Goal: Find specific page/section: Find specific page/section

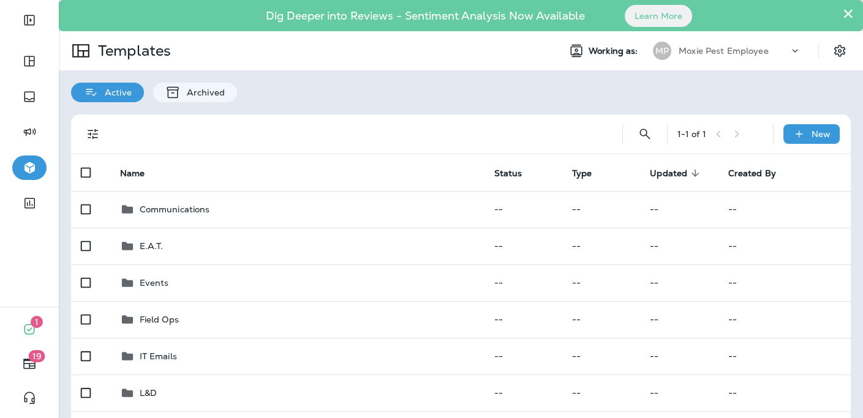
click at [753, 54] on p "Moxie Pest Employee" at bounding box center [724, 51] width 90 height 10
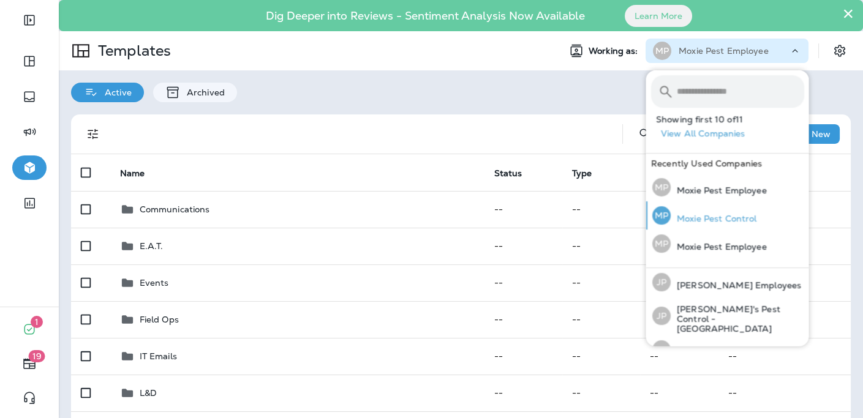
click at [727, 221] on p "Moxie Pest Control" at bounding box center [713, 219] width 86 height 10
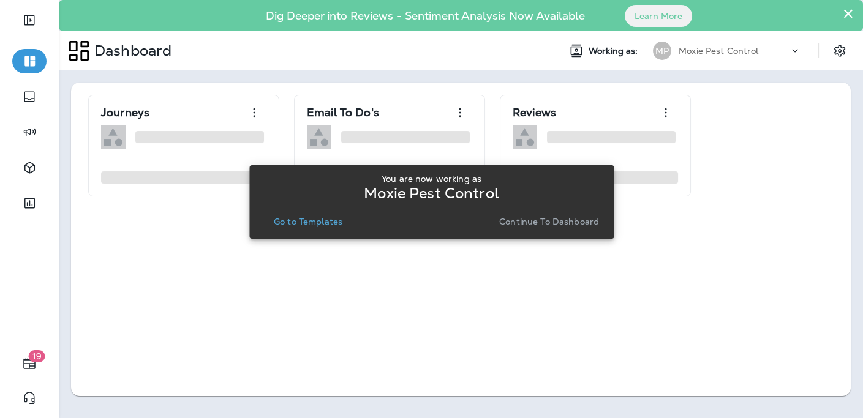
click at [294, 221] on p "Go to Templates" at bounding box center [308, 222] width 69 height 10
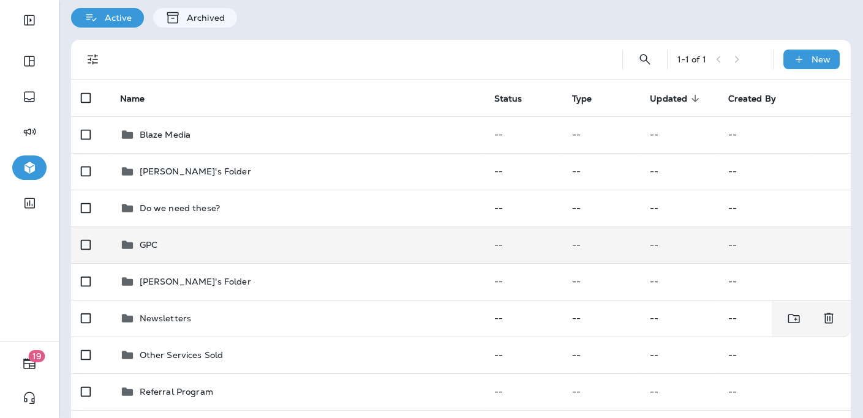
scroll to position [91, 0]
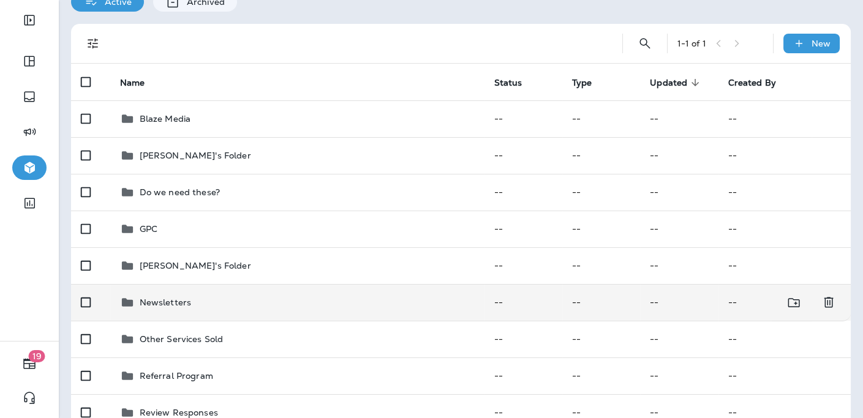
click at [157, 303] on p "Newsletters" at bounding box center [166, 303] width 52 height 10
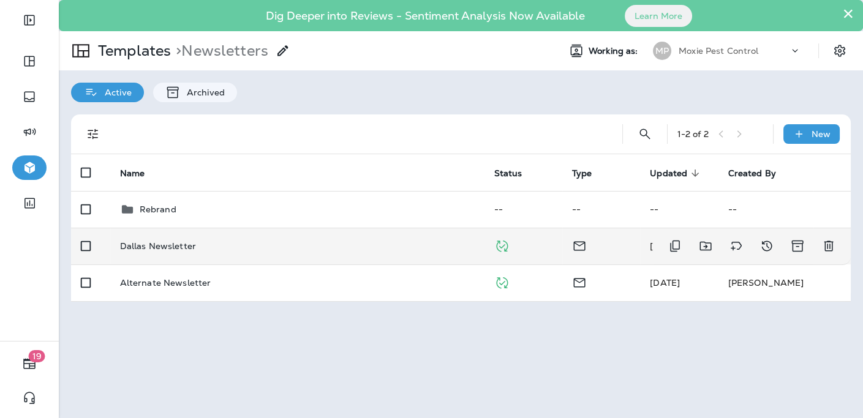
click at [168, 250] on p "Dallas Newsletter" at bounding box center [158, 246] width 76 height 10
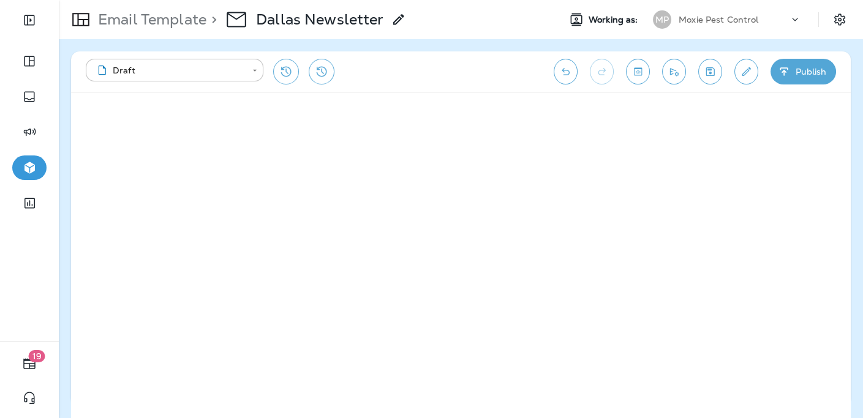
click at [140, 23] on p "Email Template" at bounding box center [149, 19] width 113 height 18
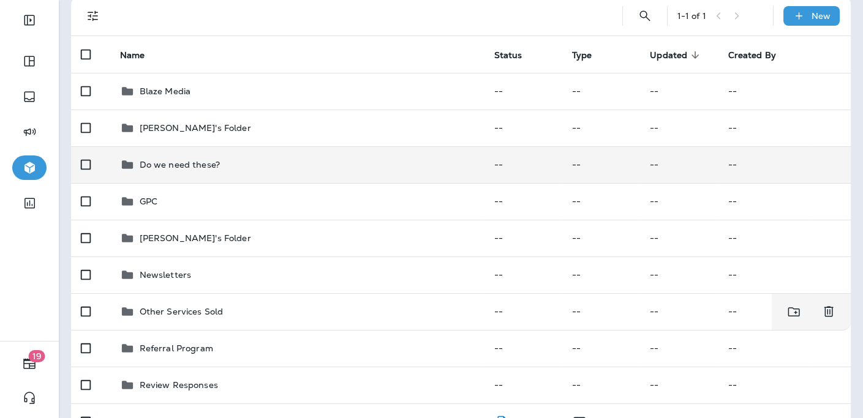
scroll to position [152, 0]
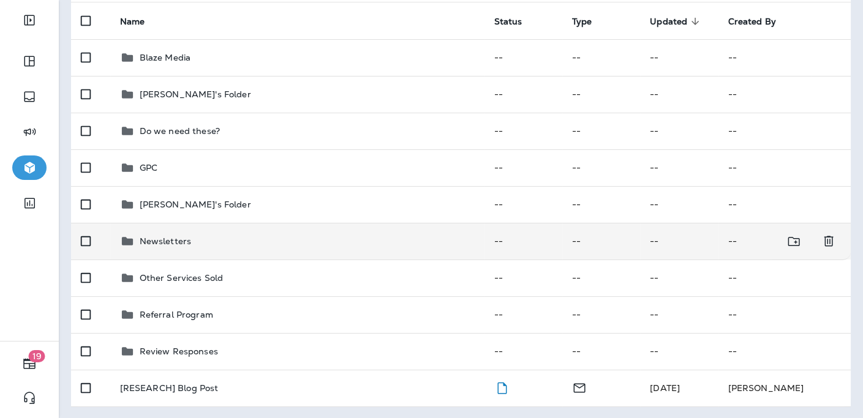
click at [168, 248] on div "Newsletters" at bounding box center [166, 241] width 52 height 15
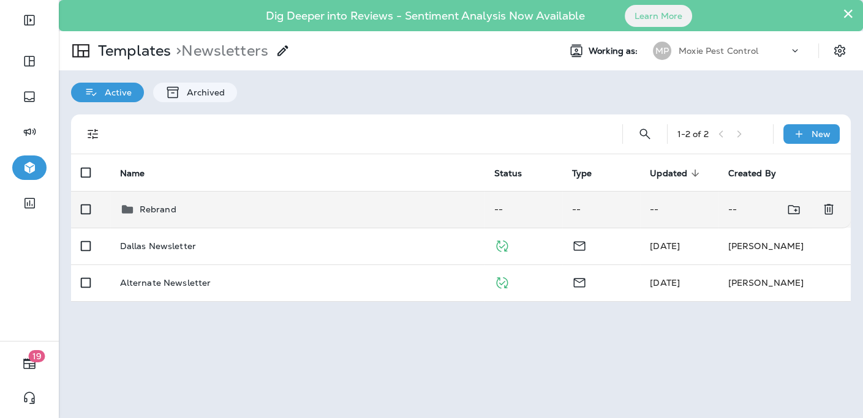
click at [161, 211] on p "Rebrand" at bounding box center [158, 210] width 37 height 10
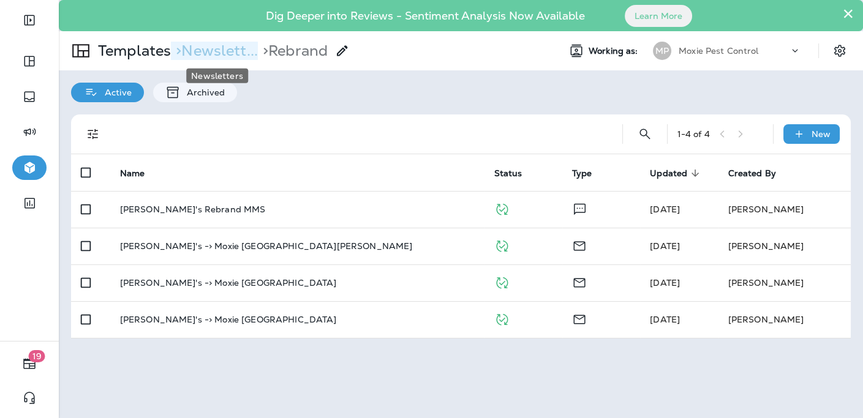
click at [226, 50] on p "> Newslett..." at bounding box center [214, 51] width 87 height 18
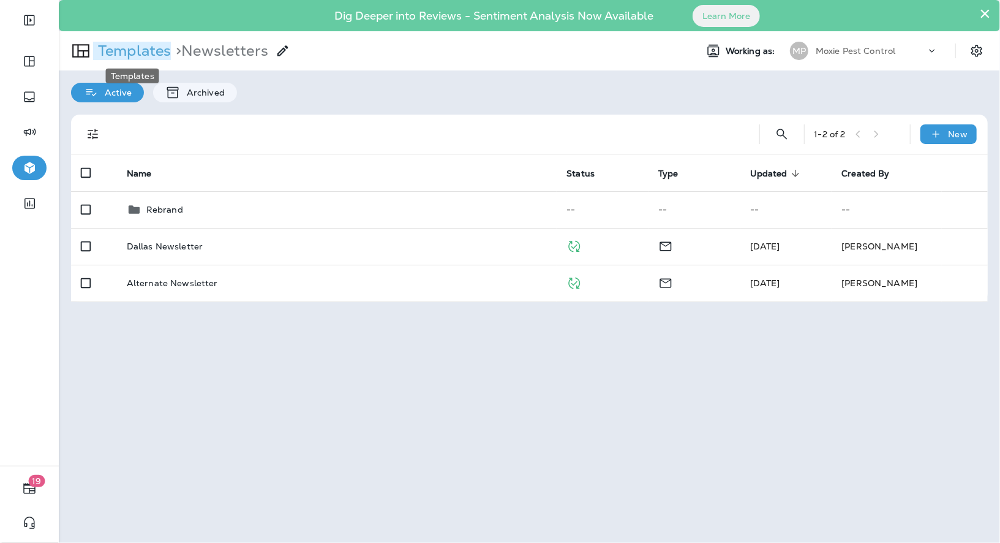
click at [145, 46] on p "Templates" at bounding box center [132, 51] width 78 height 18
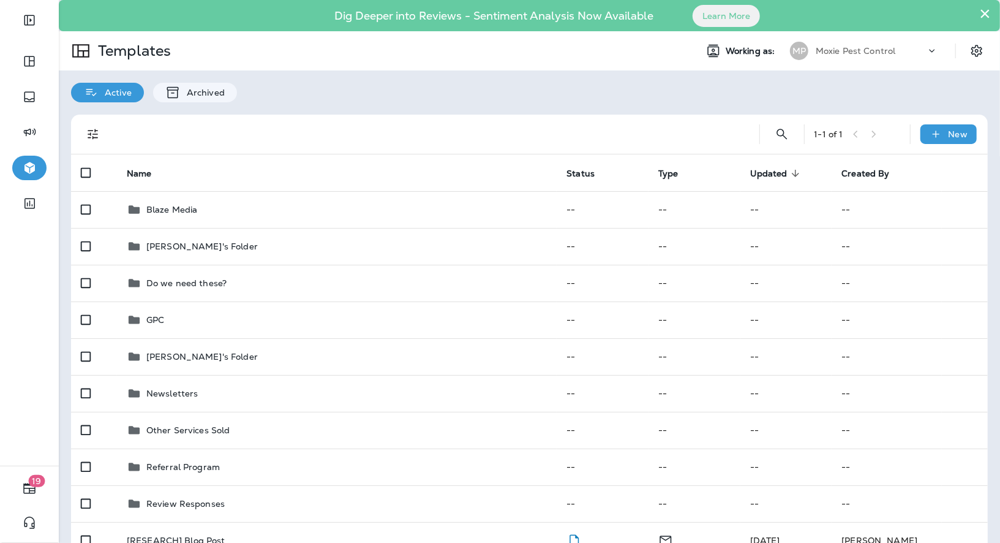
scroll to position [28, 0]
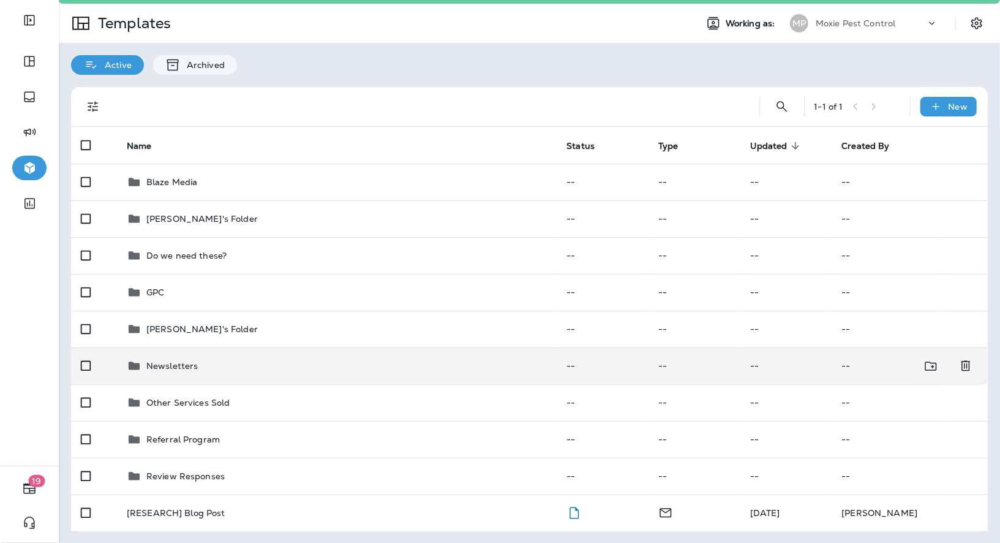
click at [176, 369] on p "Newsletters" at bounding box center [172, 366] width 52 height 10
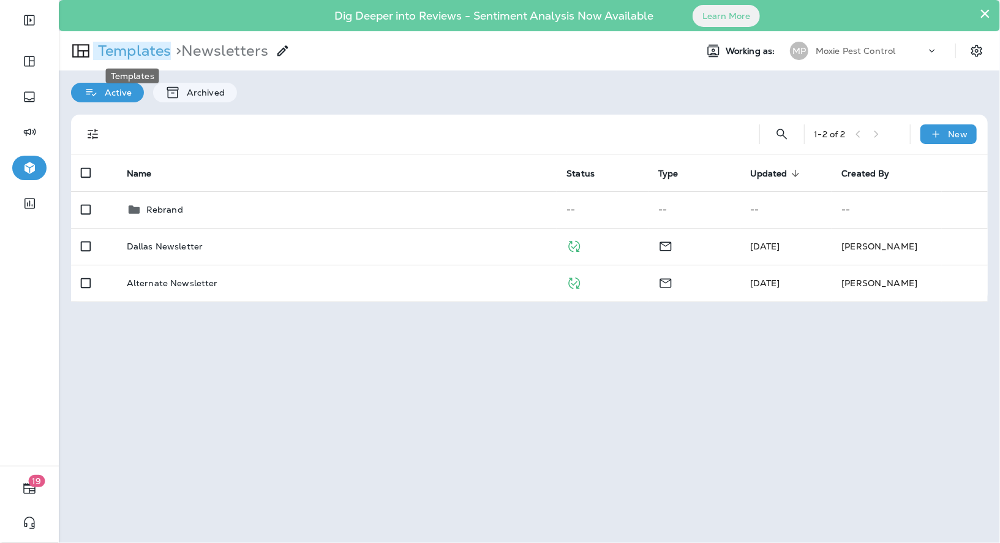
click at [150, 53] on p "Templates" at bounding box center [132, 51] width 78 height 18
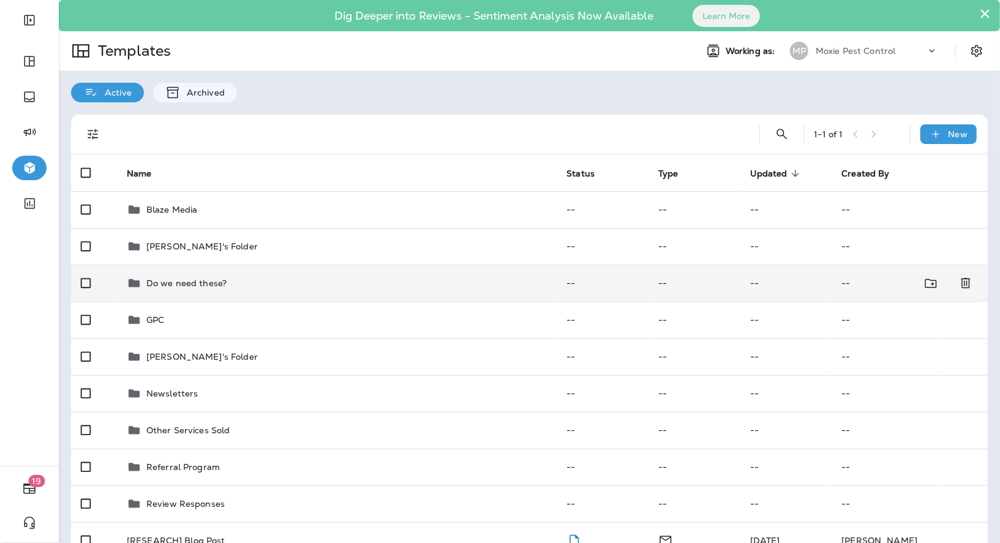
scroll to position [28, 0]
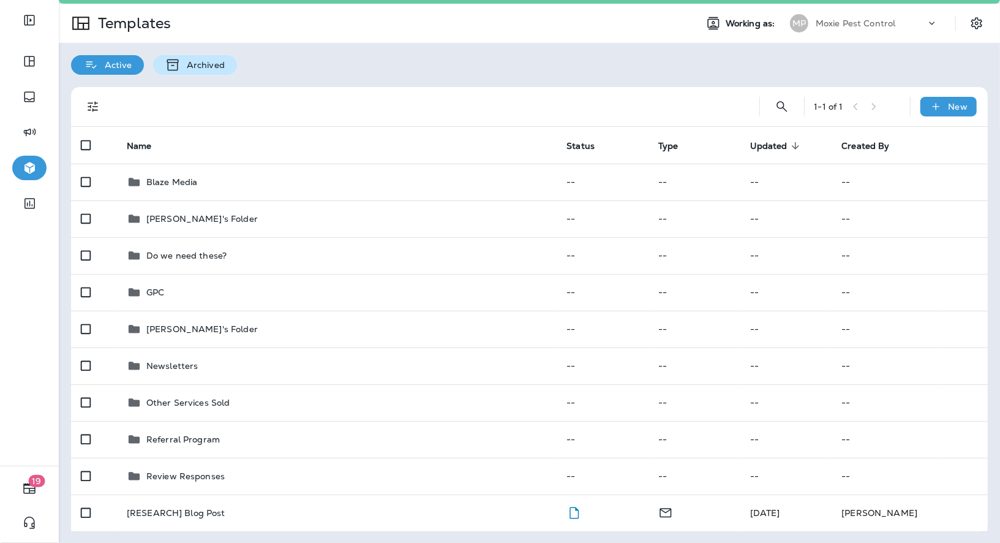
click at [195, 70] on div "Archived" at bounding box center [195, 65] width 84 height 20
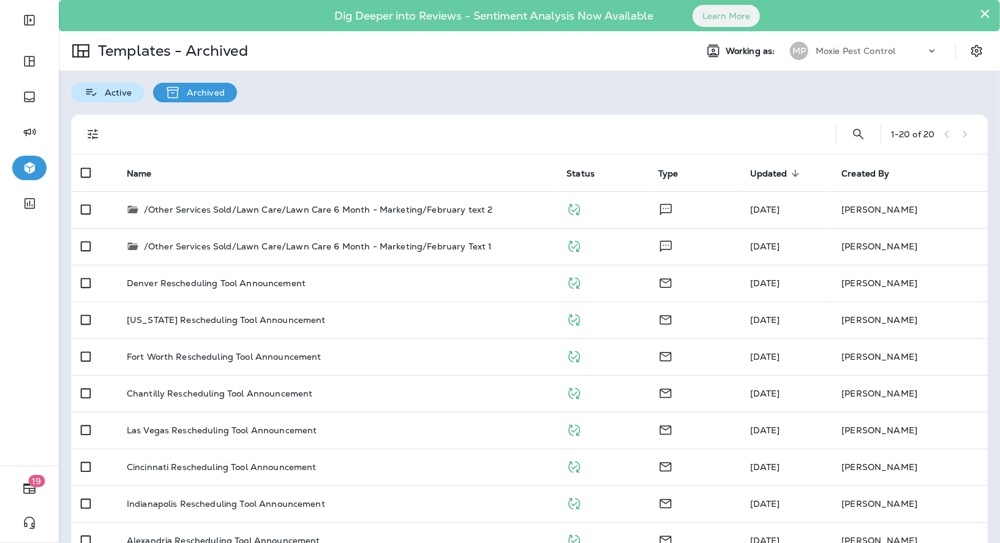
click at [110, 97] on p "Active" at bounding box center [115, 93] width 33 height 10
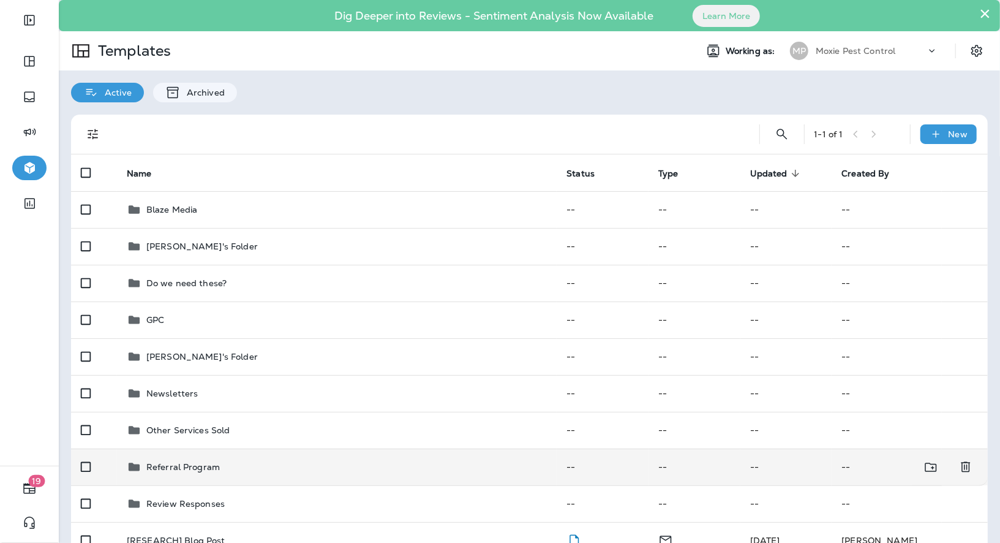
scroll to position [28, 0]
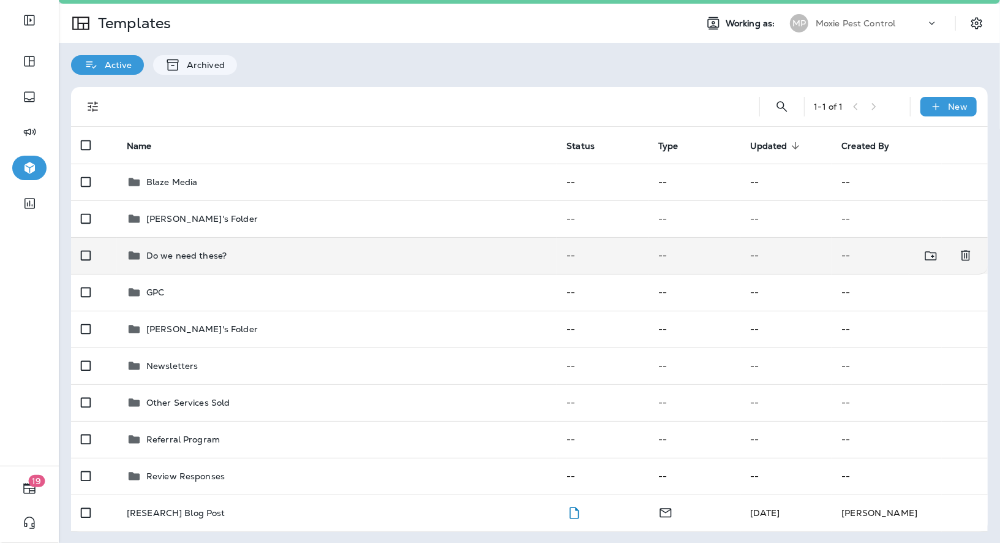
click at [190, 268] on td "Do we need these?" at bounding box center [337, 255] width 440 height 37
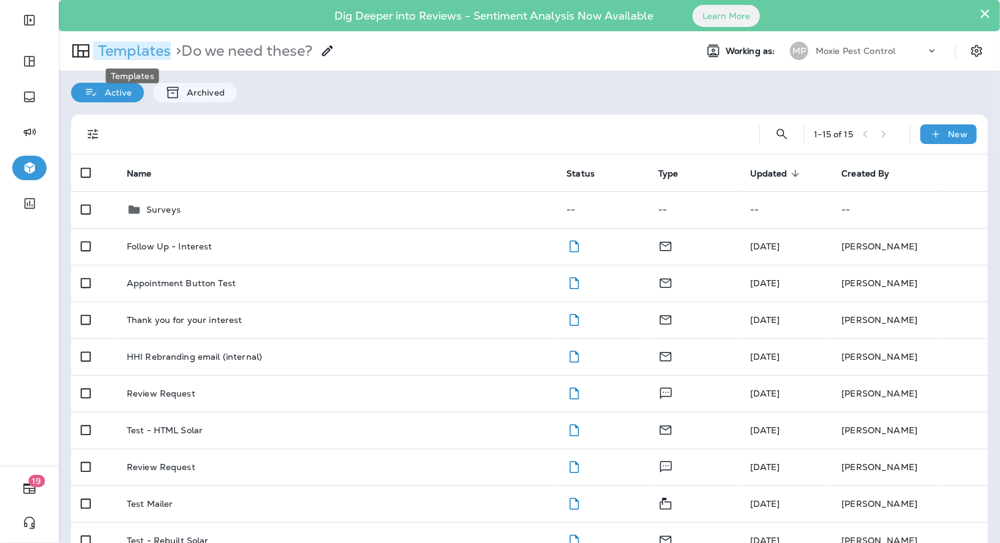
click at [157, 51] on p "Templates" at bounding box center [132, 51] width 78 height 18
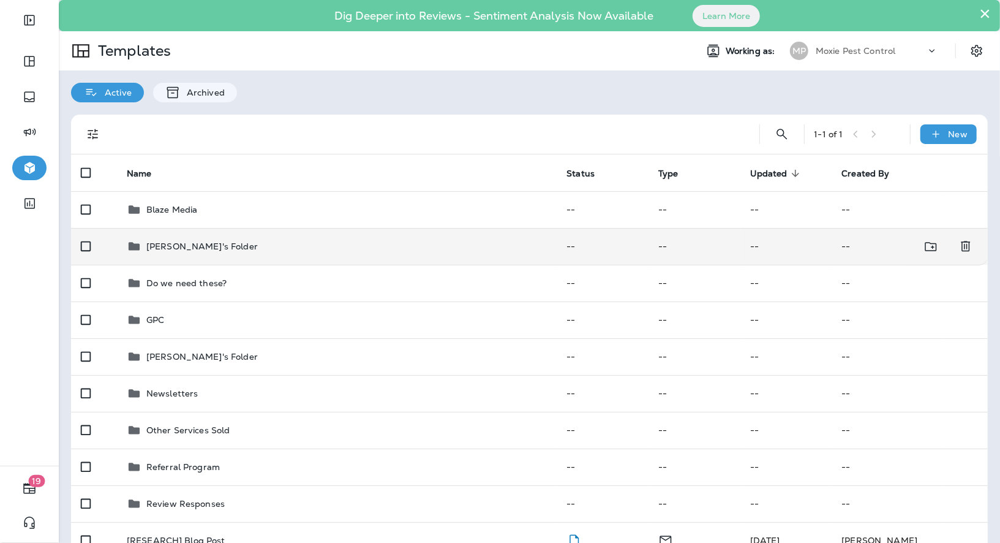
click at [185, 253] on div "[PERSON_NAME]'s Folder" at bounding box center [202, 246] width 112 height 15
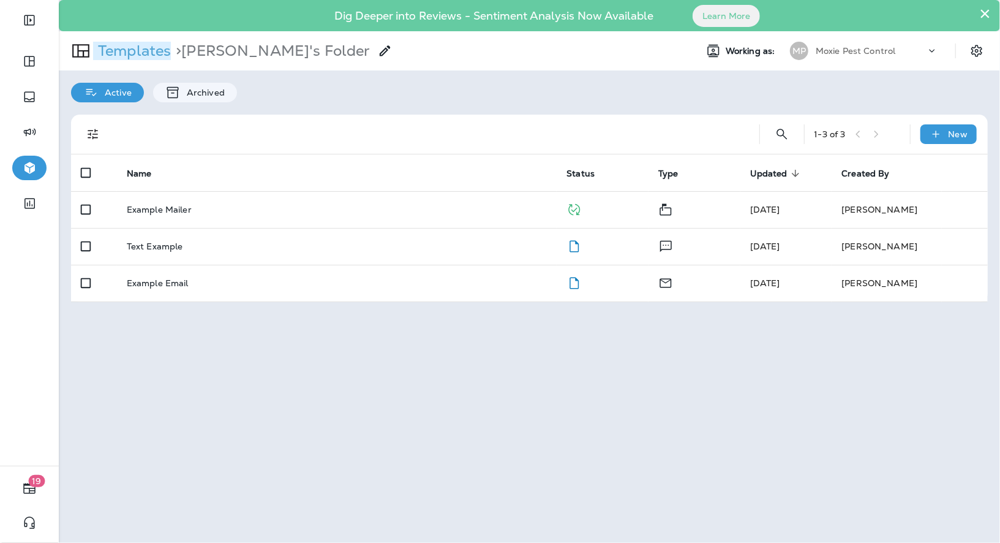
click at [162, 52] on p "Templates" at bounding box center [132, 51] width 78 height 18
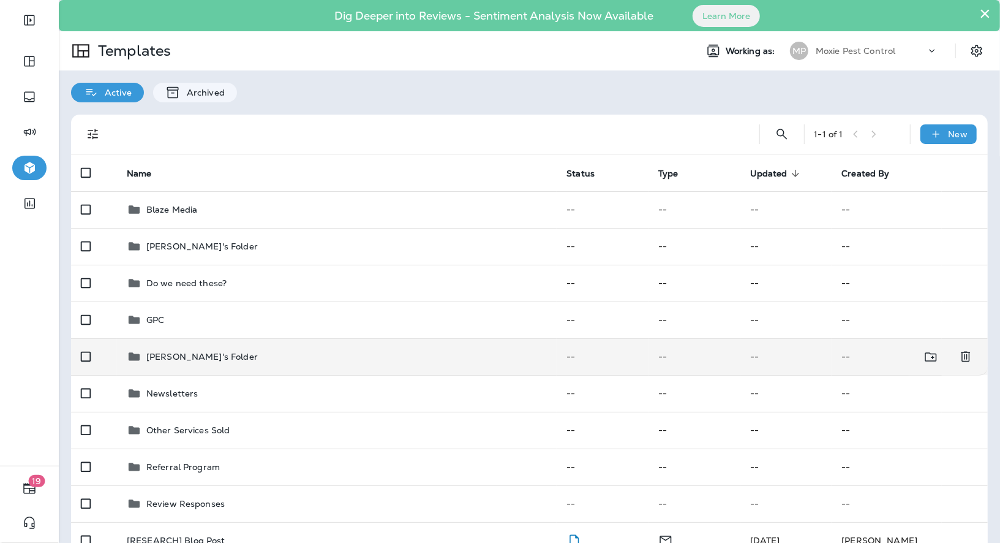
click at [176, 364] on td "[PERSON_NAME]'s Folder" at bounding box center [337, 356] width 440 height 37
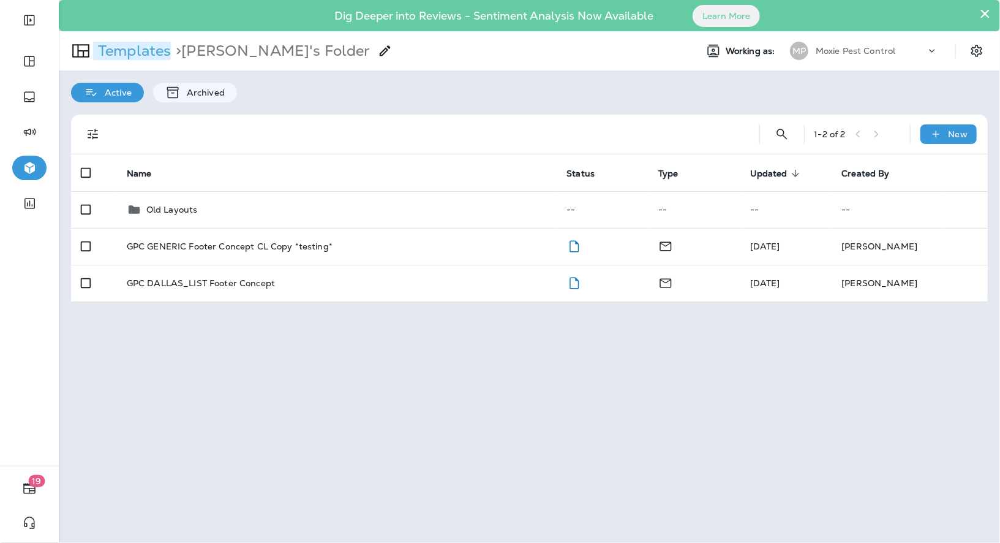
click at [151, 59] on p "Templates" at bounding box center [132, 51] width 78 height 18
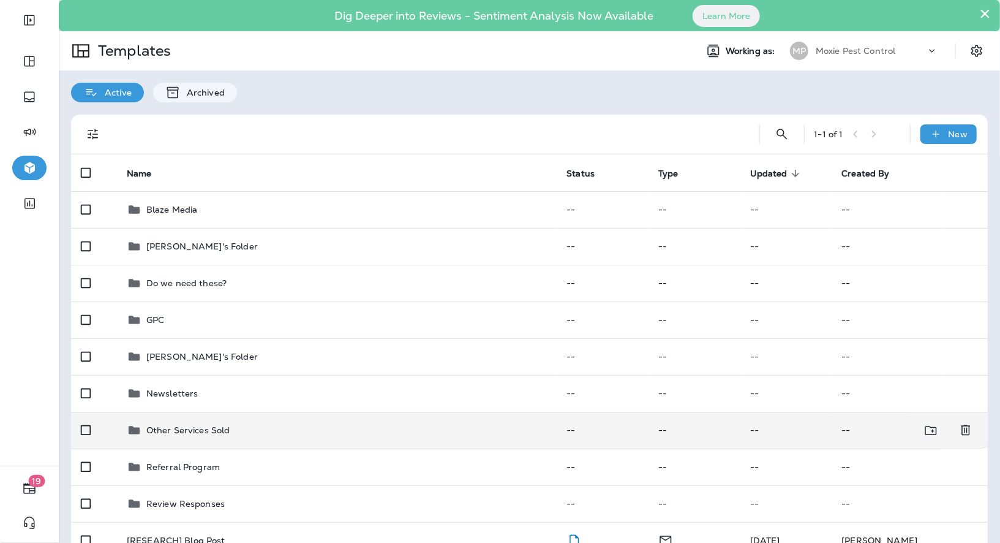
click at [172, 418] on p "Other Services Sold" at bounding box center [188, 430] width 84 height 10
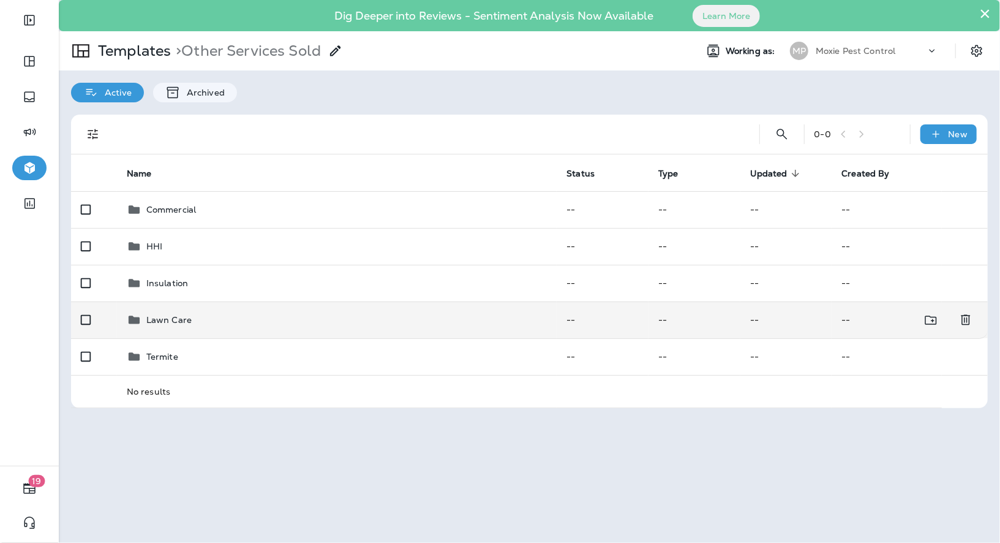
click at [153, 317] on p "Lawn Care" at bounding box center [168, 320] width 45 height 10
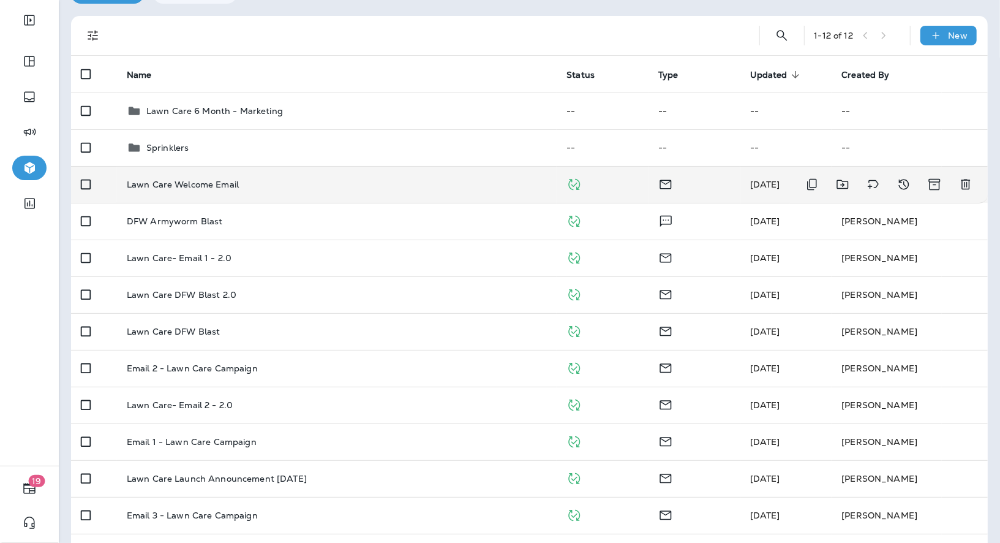
scroll to position [175, 0]
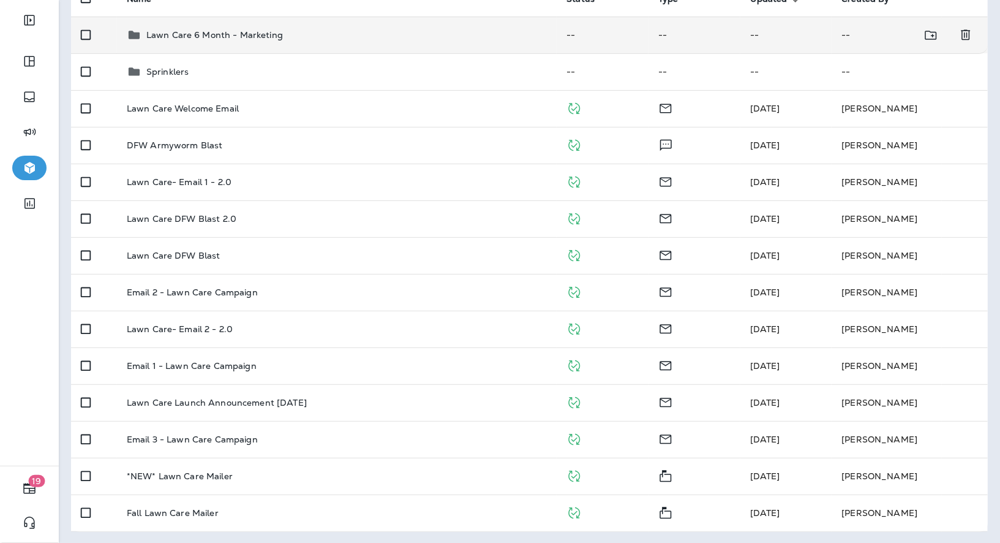
click at [172, 33] on p "Lawn Care 6 Month - Marketing" at bounding box center [214, 35] width 137 height 10
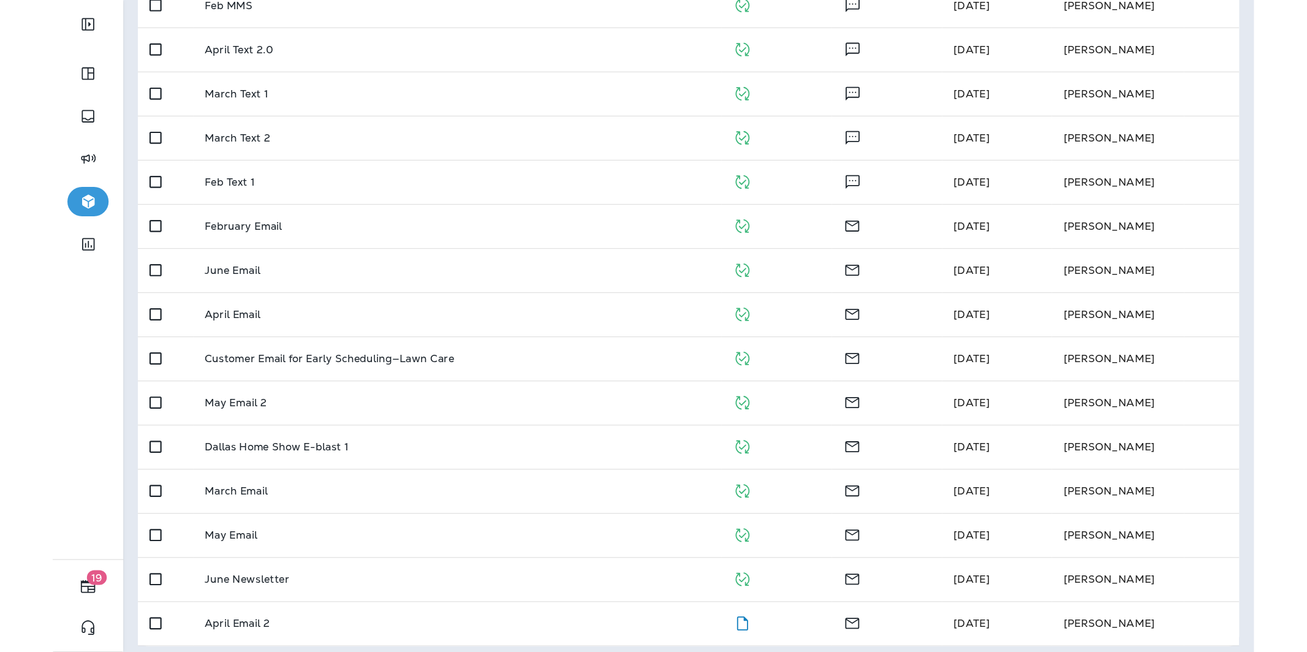
scroll to position [285, 0]
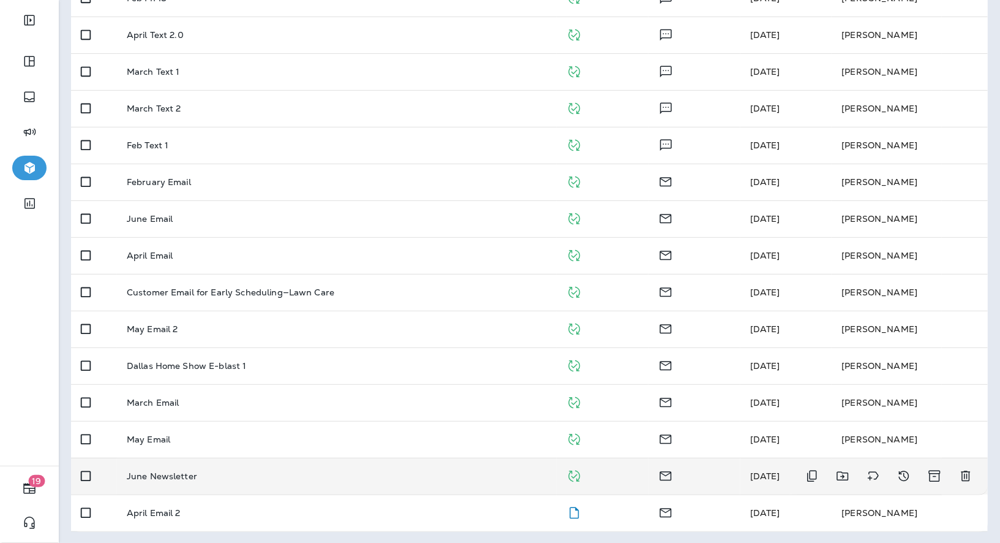
click at [285, 418] on div "June Newsletter" at bounding box center [337, 476] width 421 height 10
